Goal: Task Accomplishment & Management: Complete application form

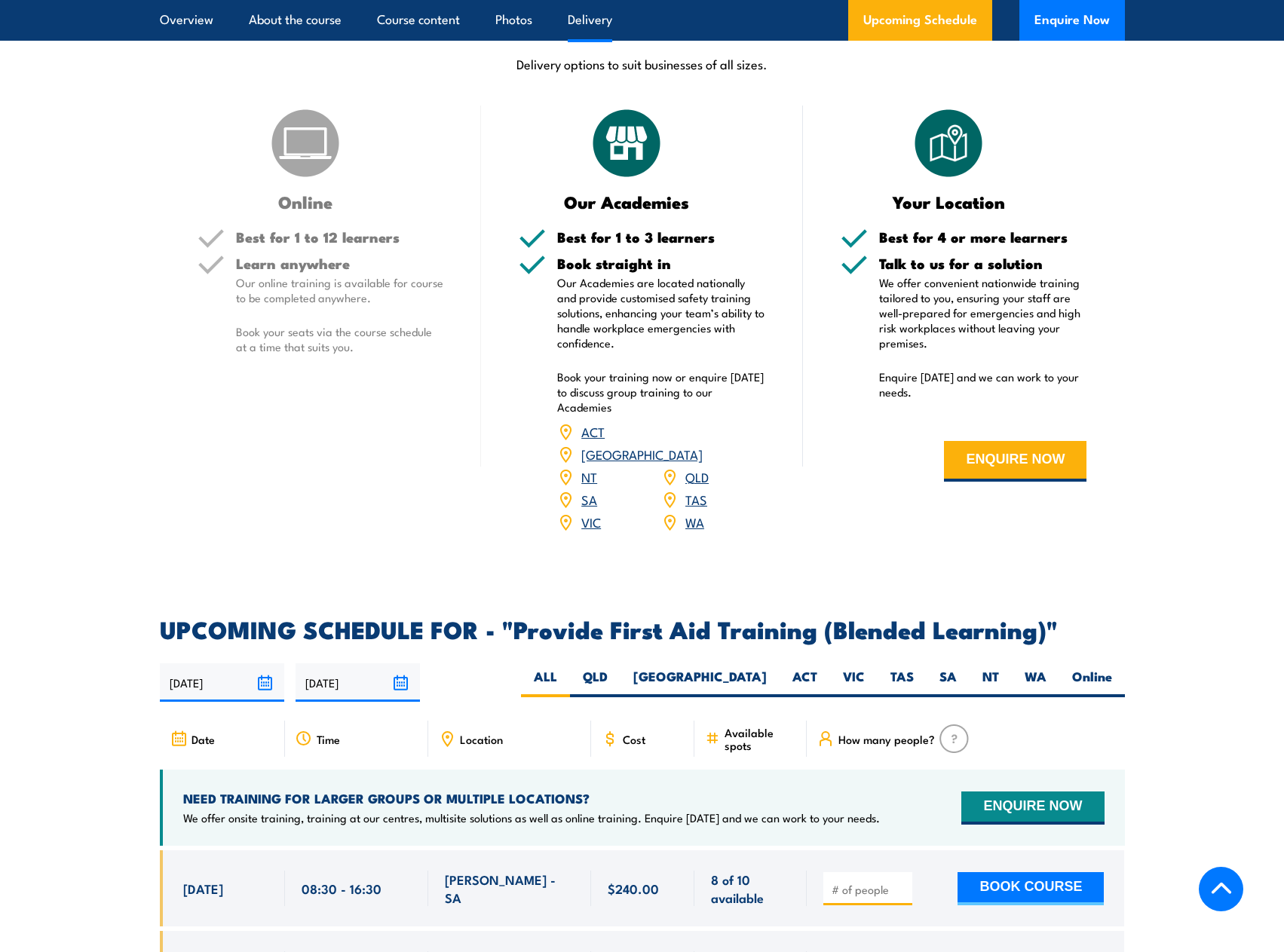
scroll to position [2359, 0]
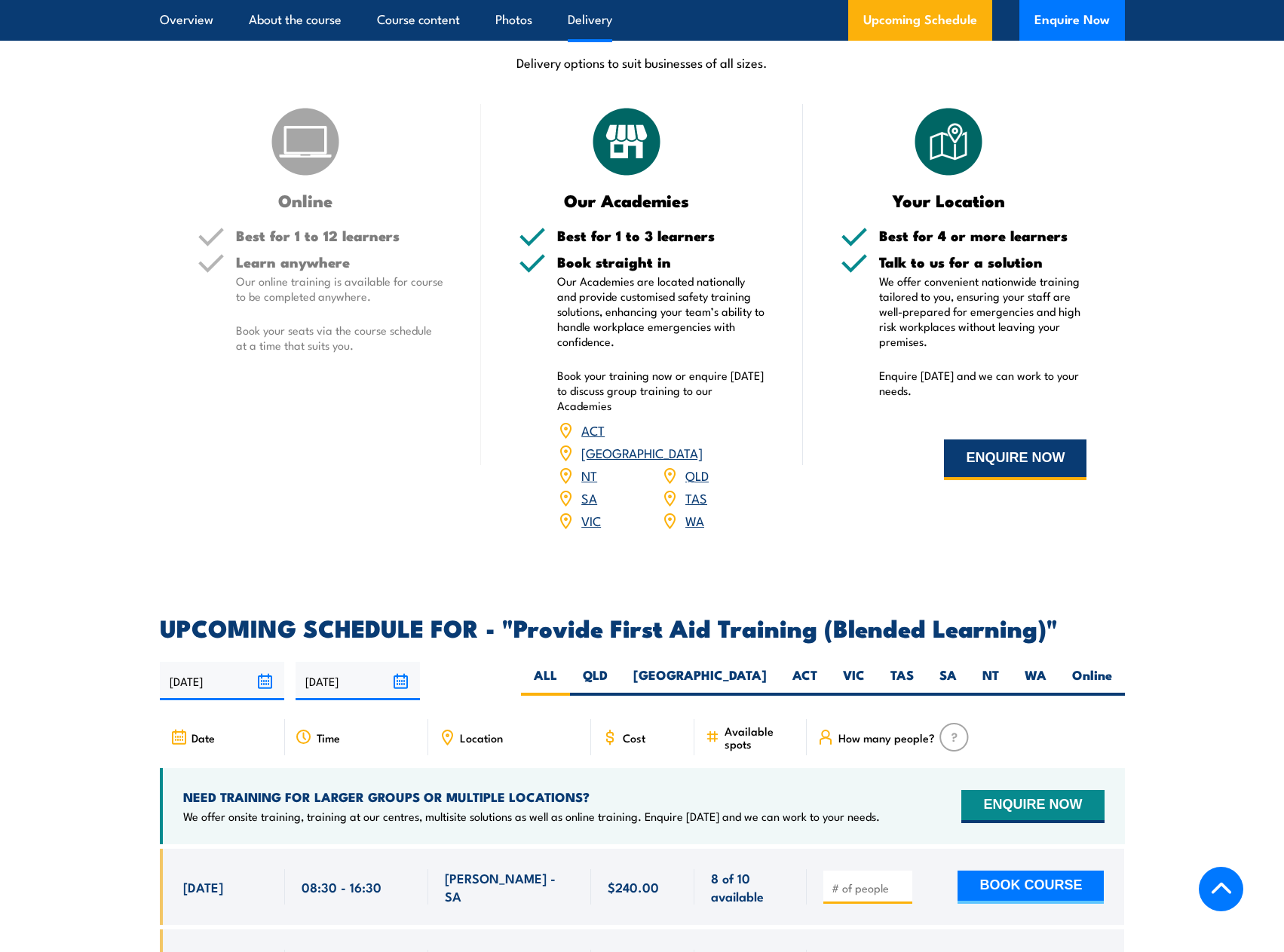
click at [998, 480] on button "ENQUIRE NOW" at bounding box center [1015, 459] width 142 height 40
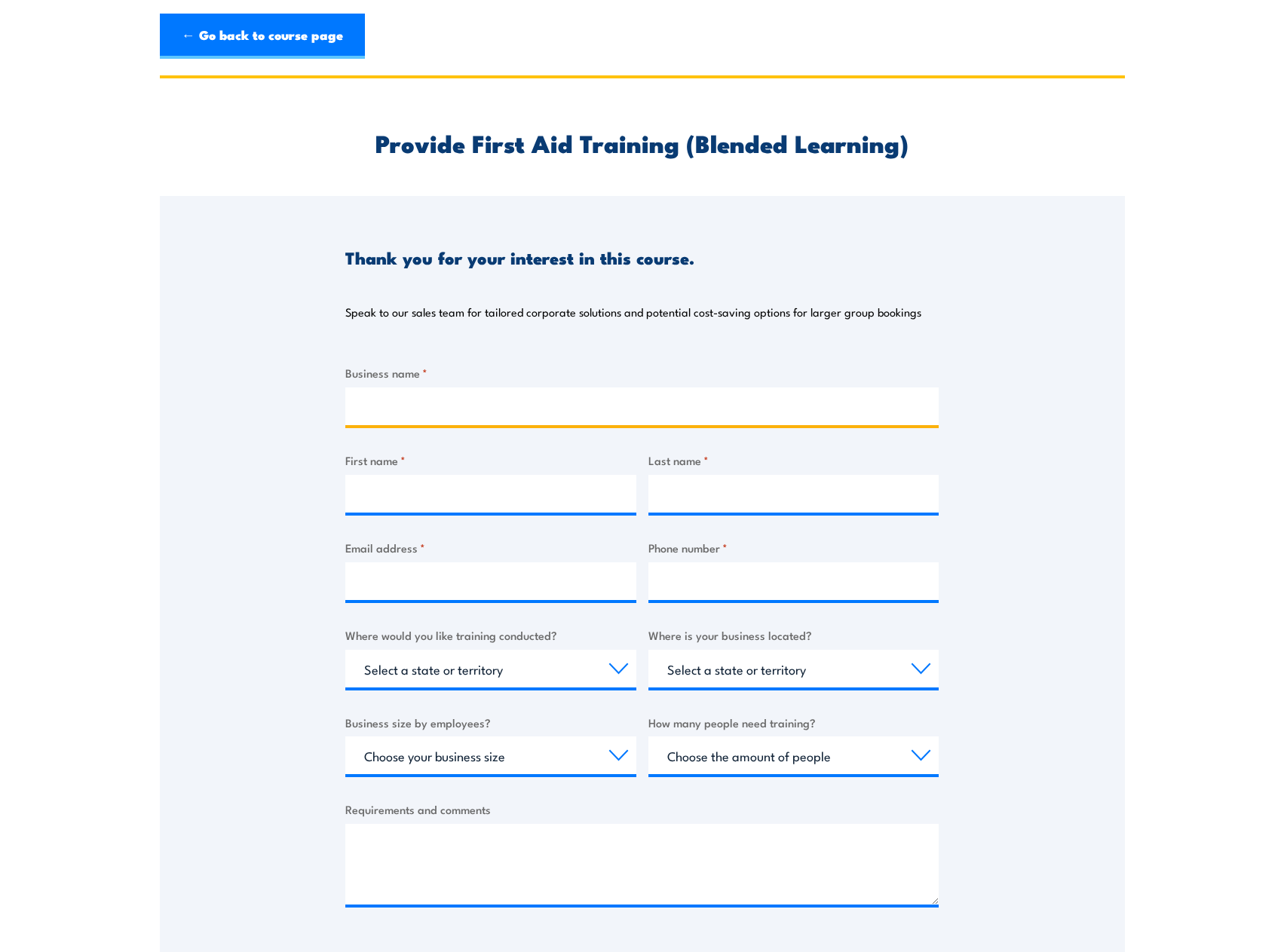
click at [697, 404] on input "Business name *" at bounding box center [642, 406] width 593 height 38
type input "[PERSON_NAME][GEOGRAPHIC_DATA]"
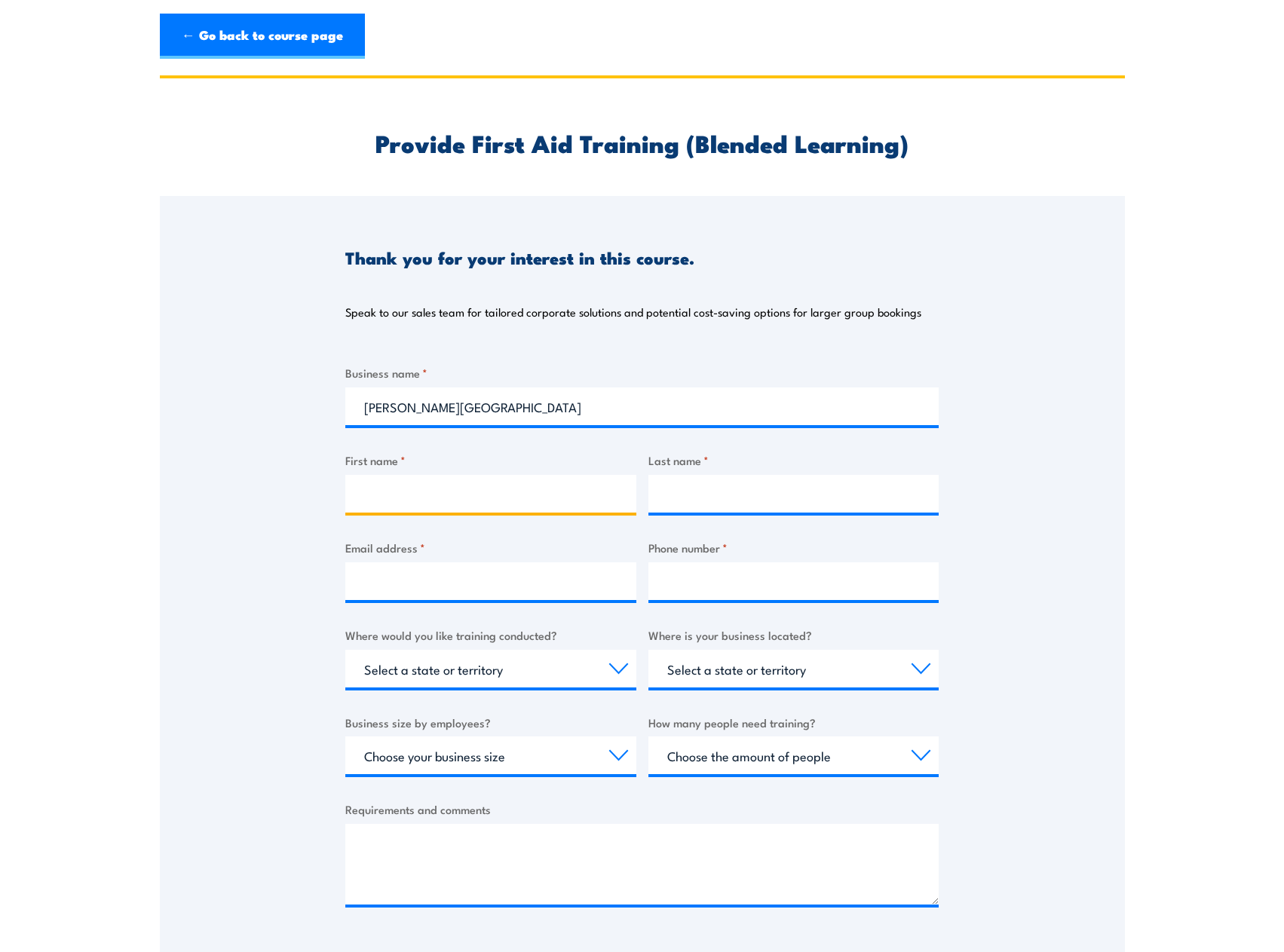
type input "[PERSON_NAME]"
type input "Downward"
type input "[PERSON_NAME][EMAIL_ADDRESS][PERSON_NAME][DOMAIN_NAME]"
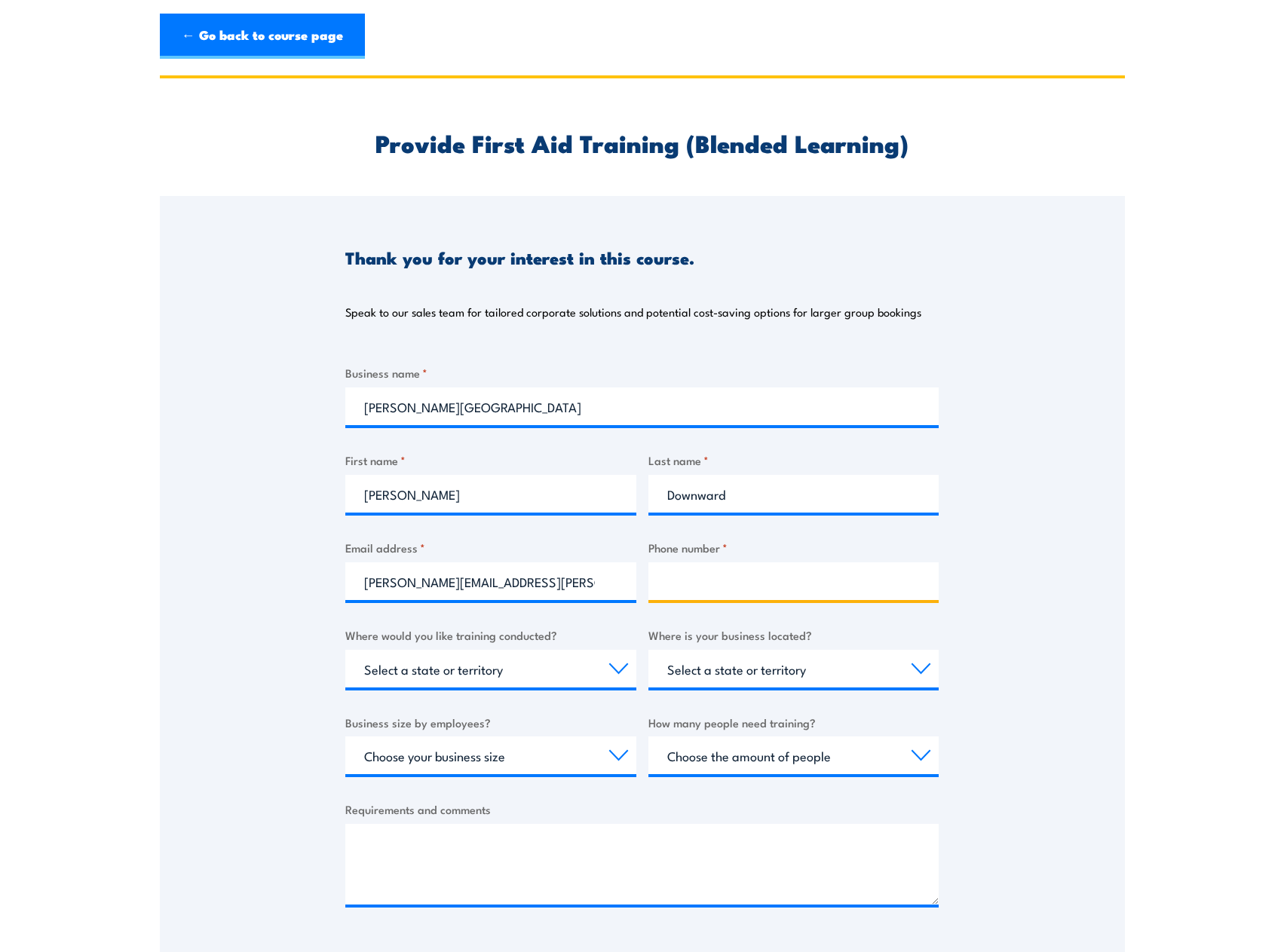
type input "0295779935"
select select "[GEOGRAPHIC_DATA]"
click at [760, 589] on input "0295779935" at bounding box center [795, 581] width 291 height 38
type input "0478824125"
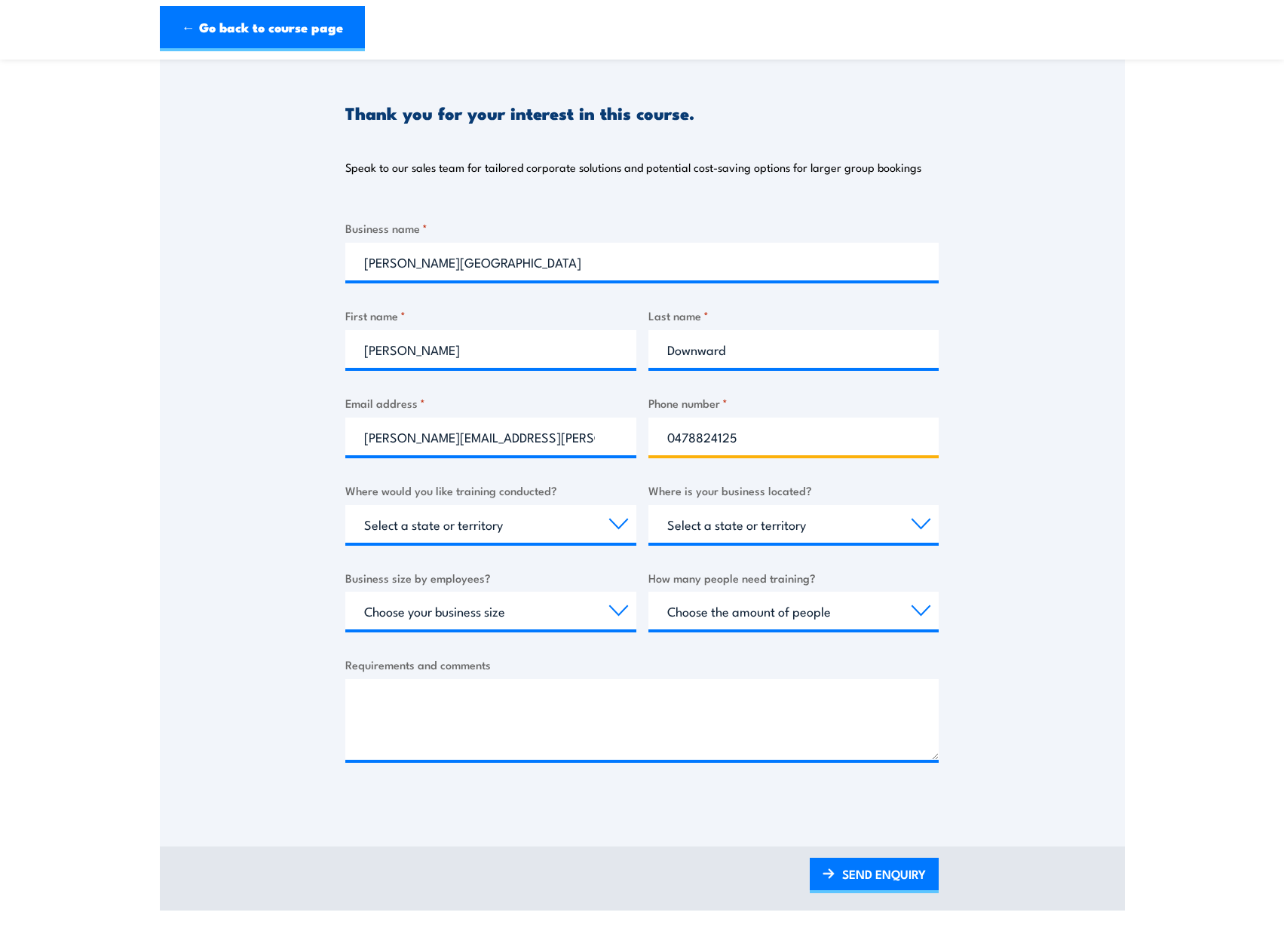
scroll to position [146, 0]
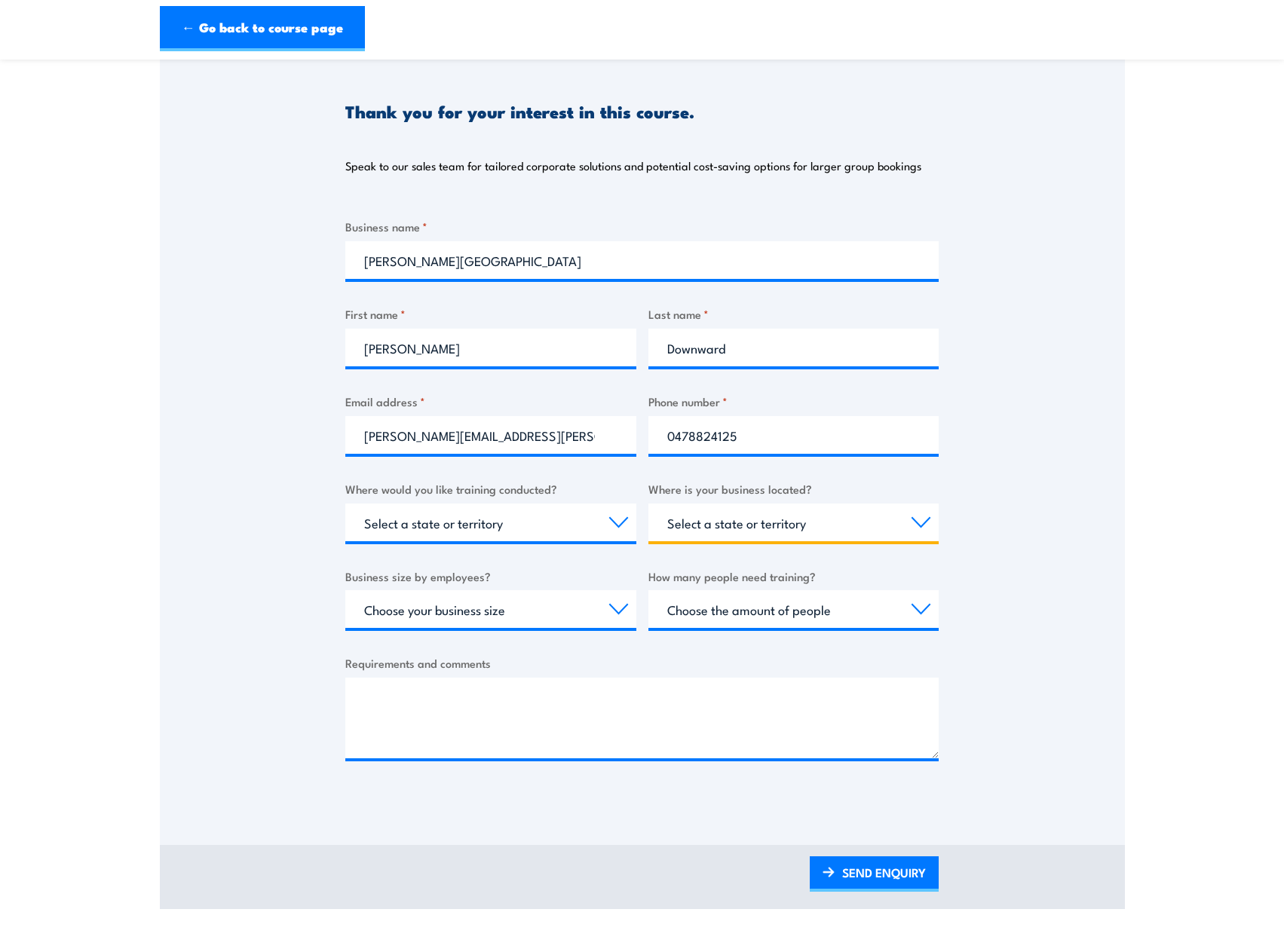
click at [703, 518] on select "Select a state or territory QLD NSW VIC SA ACT WA TAS NT" at bounding box center [795, 523] width 291 height 38
click at [702, 525] on select "Select a state or territory QLD NSW VIC SA ACT WA TAS NT" at bounding box center [795, 523] width 291 height 38
click at [535, 531] on select "Select a state or territory Nationally - multiple locations QLD NSW VIC SA ACT …" at bounding box center [491, 523] width 291 height 38
click at [528, 617] on select "Choose your business size 1 to 19 20 to 199 200+" at bounding box center [491, 609] width 291 height 38
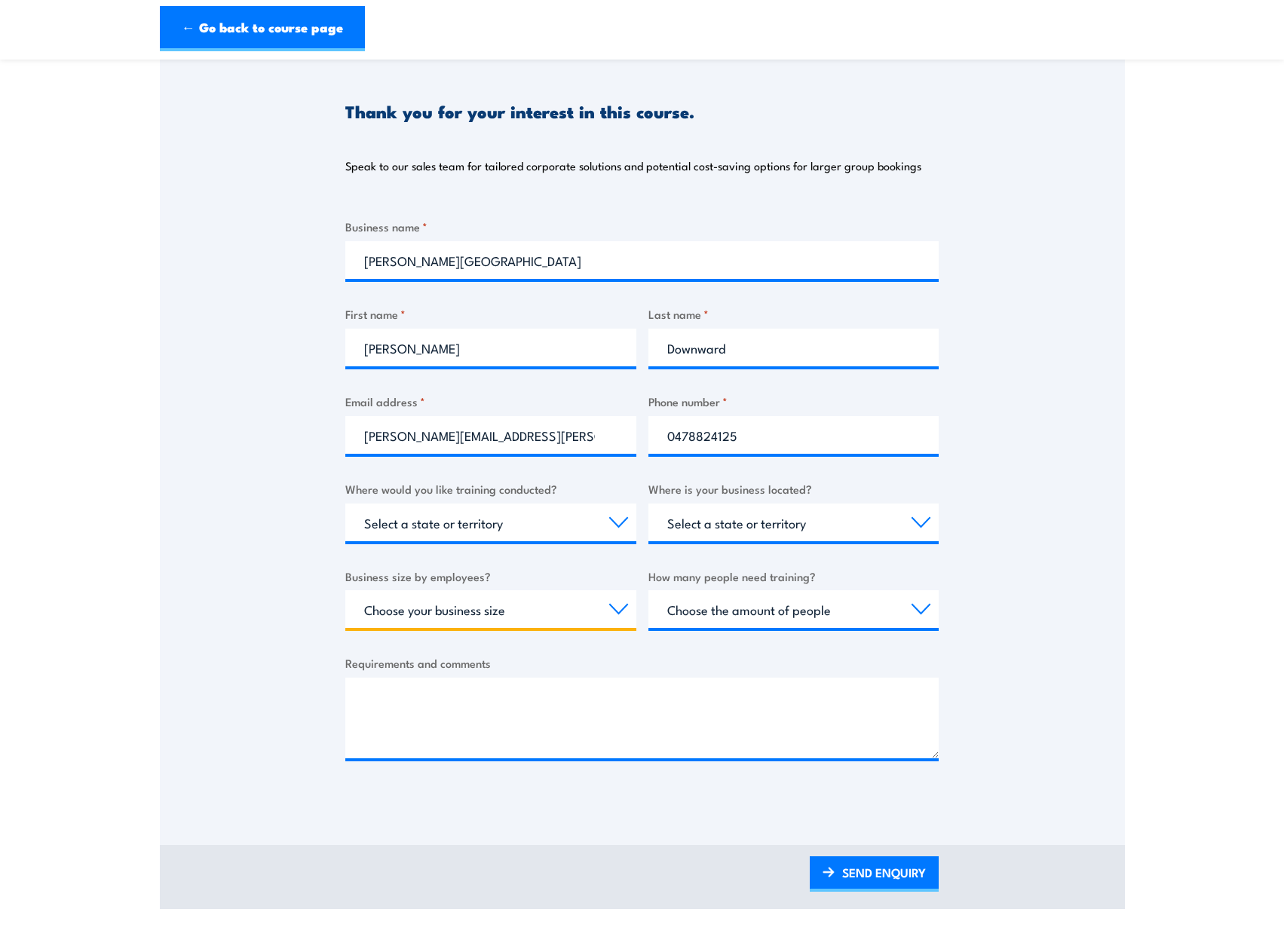
select select "20 to 199"
click at [345, 590] on select "Choose your business size 1 to 19 20 to 199 200+" at bounding box center [491, 609] width 291 height 38
click at [707, 603] on select "Choose the amount of people 1 to 4 5 to 19 20+" at bounding box center [795, 609] width 291 height 38
select select "5 to 19"
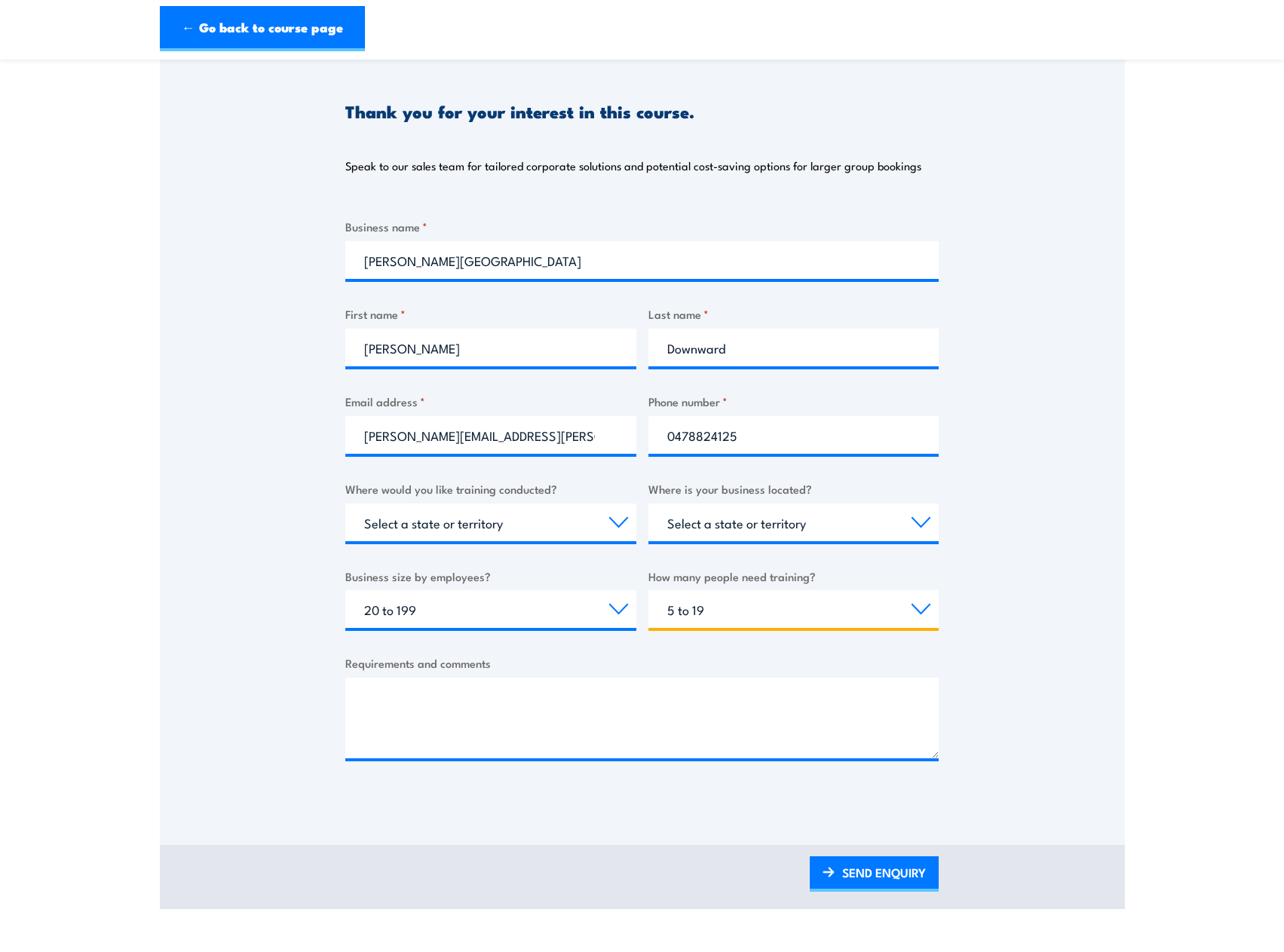
click at [649, 590] on select "Choose the amount of people 1 to 4 5 to 19 20+" at bounding box center [795, 609] width 291 height 38
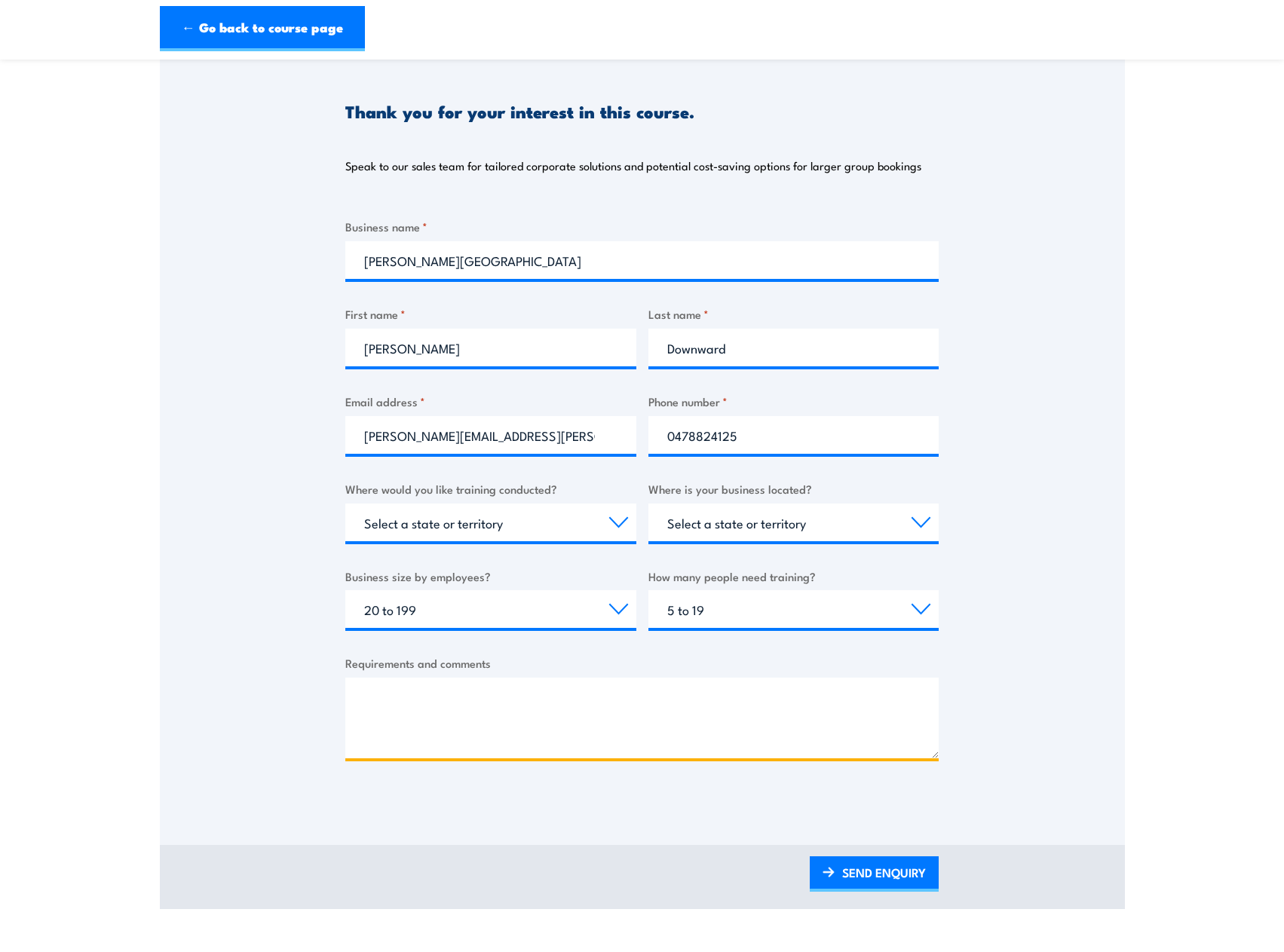
click at [699, 687] on textarea "Requirements and comments" at bounding box center [642, 718] width 593 height 81
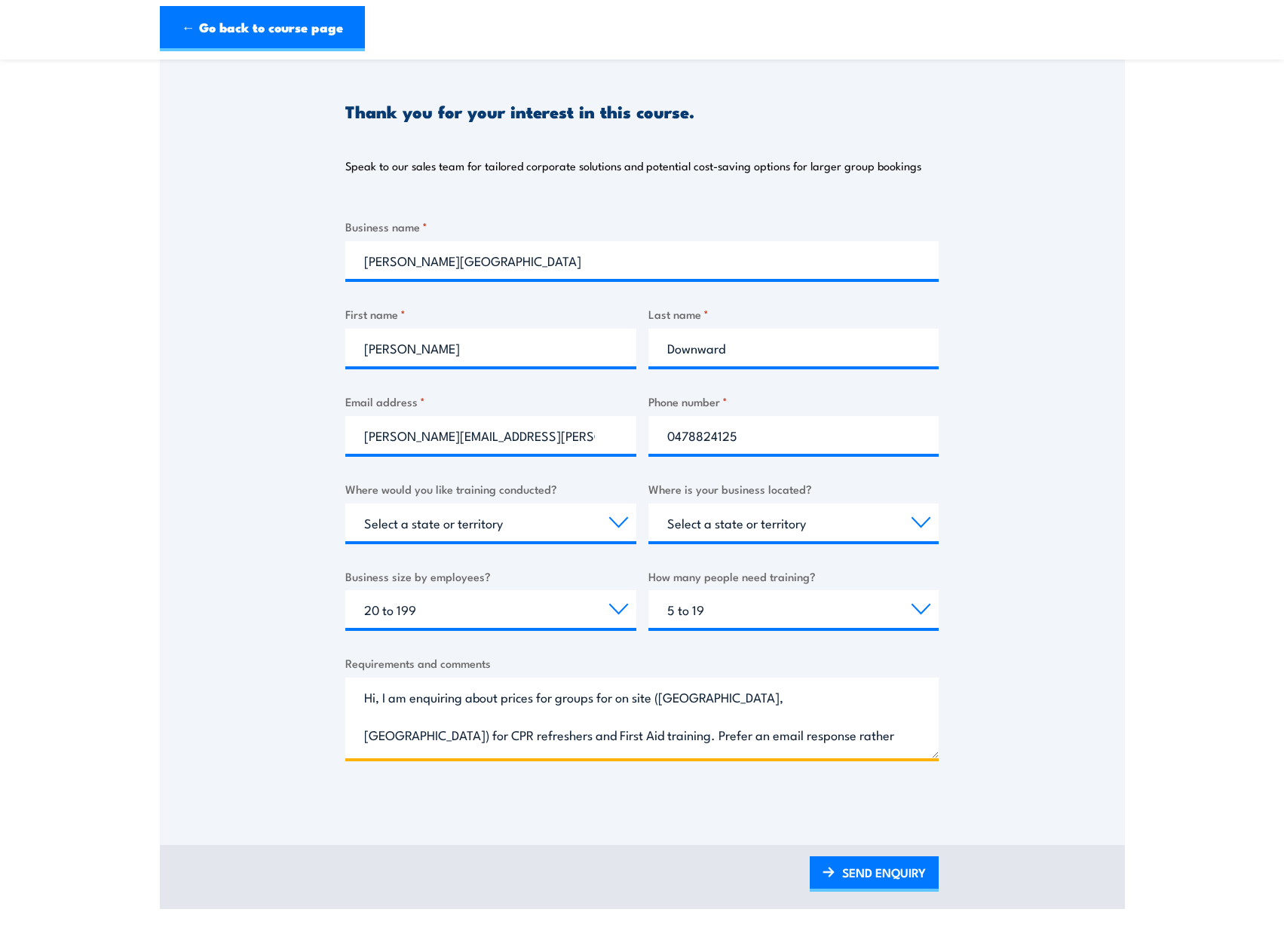
scroll to position [23, 0]
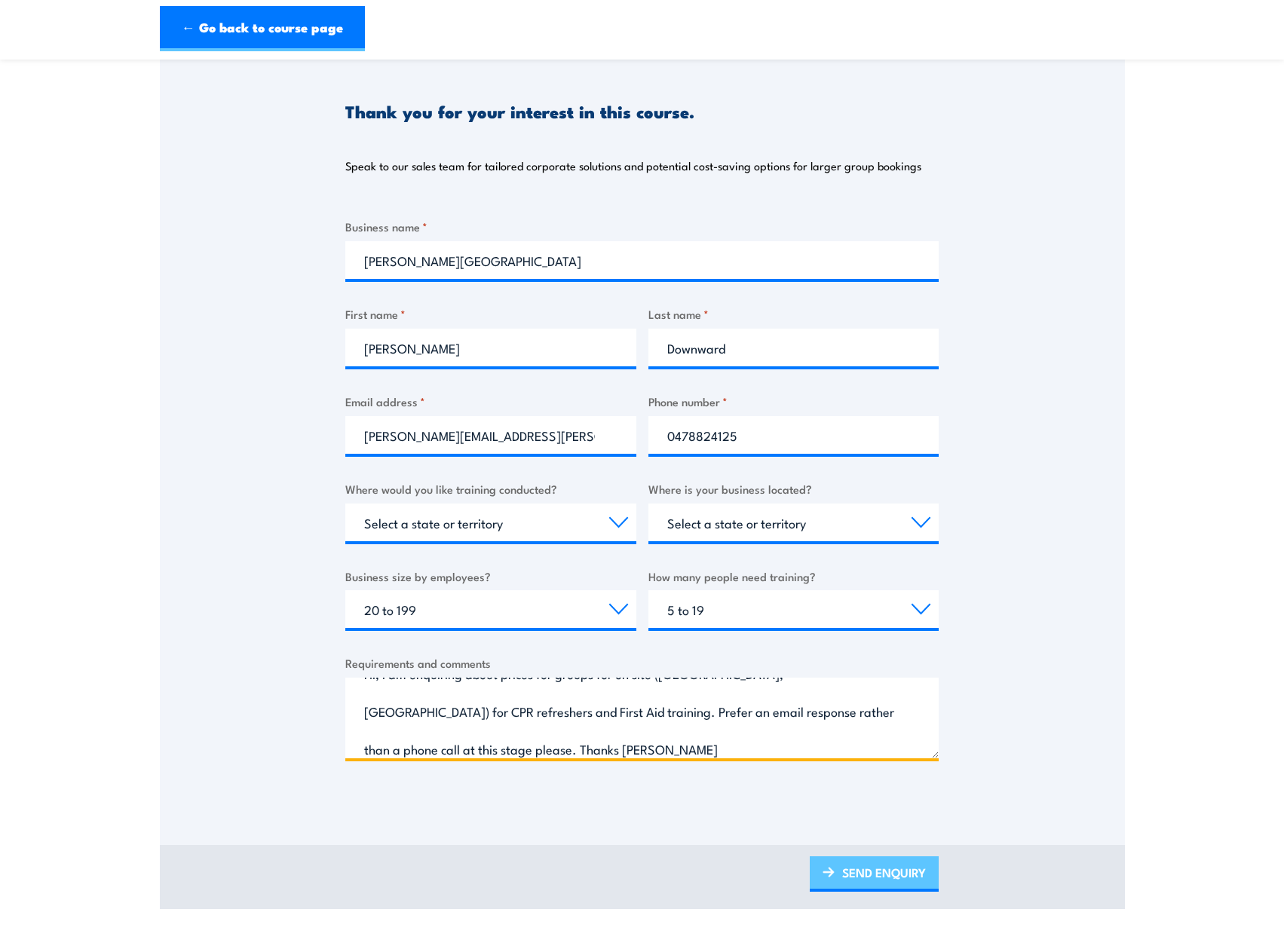
type textarea "Hi, I am enquiring about prices for groups for on site (Newtown, Sydney) for CP…"
click at [852, 875] on link "SEND ENQUIRY" at bounding box center [874, 874] width 129 height 36
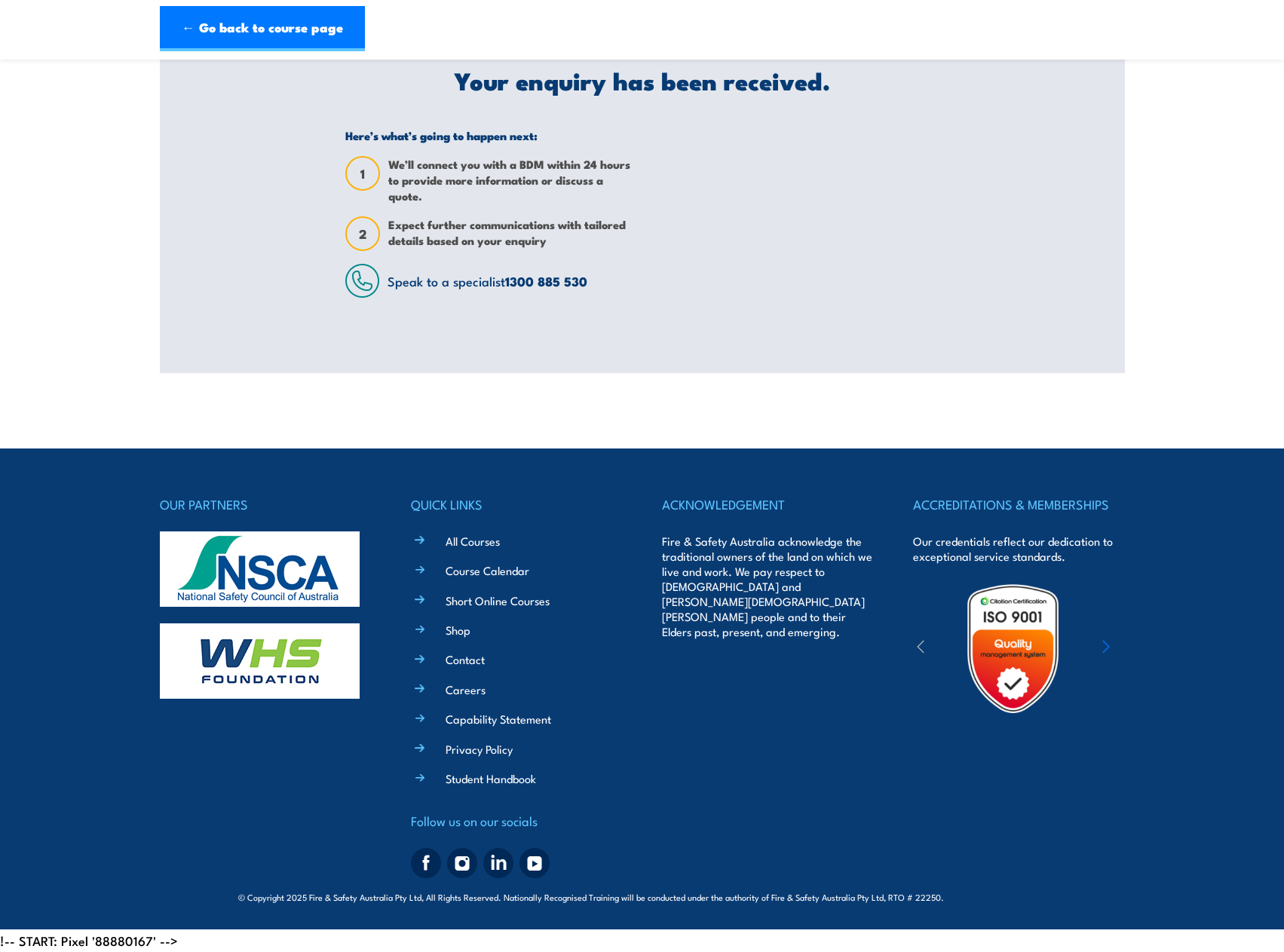
scroll to position [0, 0]
